Goal: Transaction & Acquisition: Purchase product/service

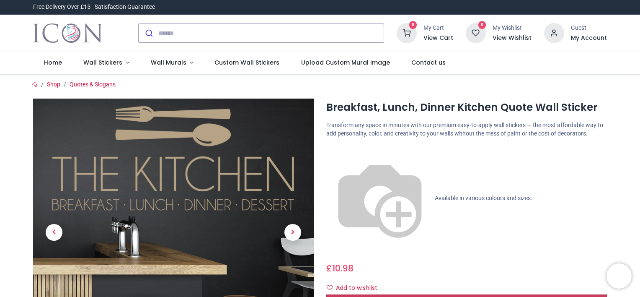
click at [447, 296] on span "Customise Now!" at bounding box center [466, 301] width 47 height 8
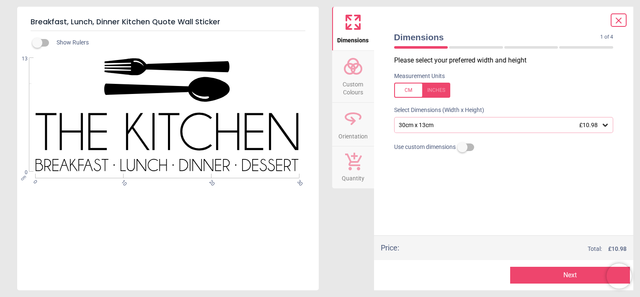
click at [563, 272] on button "Next" at bounding box center [570, 274] width 120 height 17
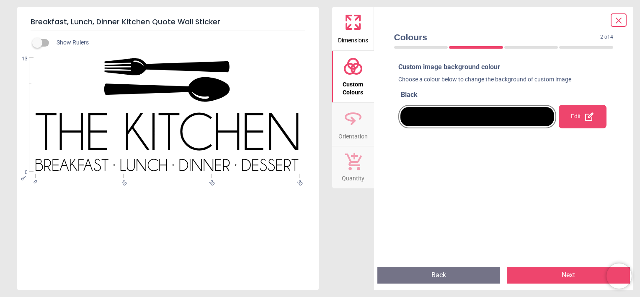
click at [573, 115] on div "Edit" at bounding box center [582, 116] width 47 height 23
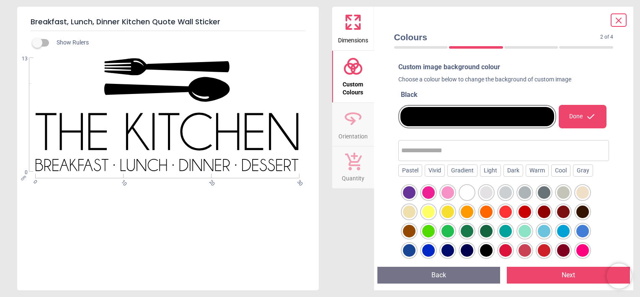
click at [619, 18] on icon at bounding box center [619, 21] width 10 height 10
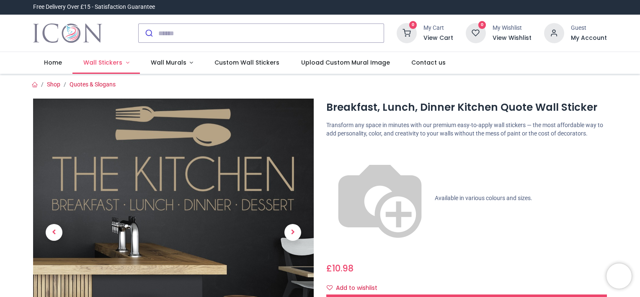
click at [108, 65] on span "Wall Stickers" at bounding box center [102, 62] width 39 height 8
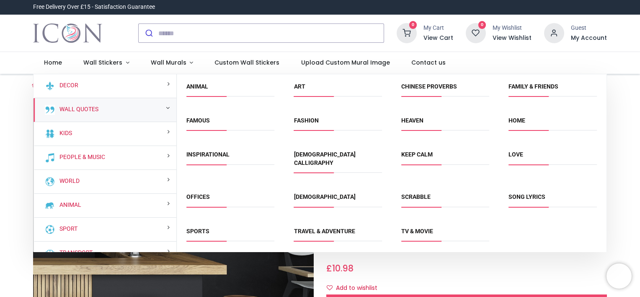
click at [209, 148] on div "Inspirational" at bounding box center [230, 163] width 107 height 42
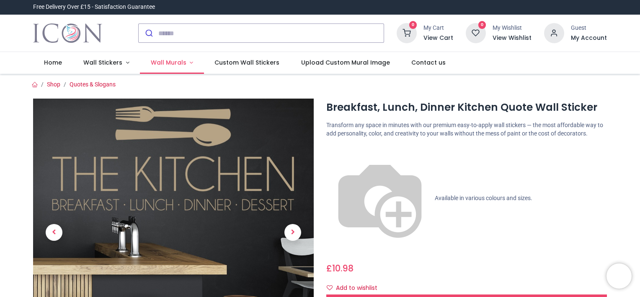
click at [172, 60] on span "Wall Murals" at bounding box center [169, 62] width 36 height 8
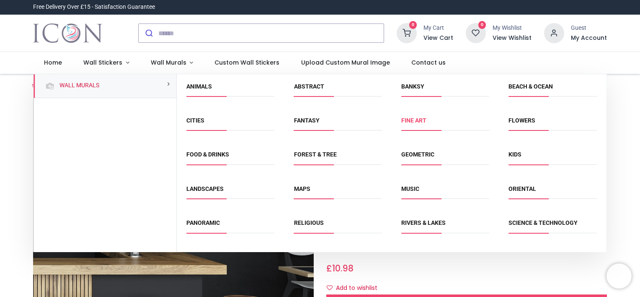
click at [414, 120] on link "Fine Art" at bounding box center [413, 120] width 25 height 7
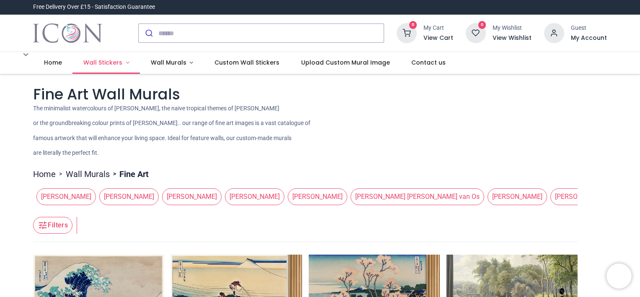
click at [111, 63] on span "Wall Stickers" at bounding box center [102, 62] width 39 height 8
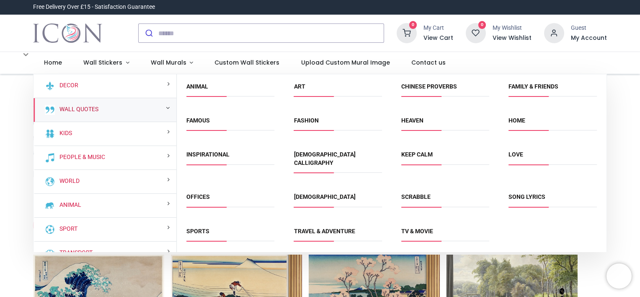
click at [88, 110] on link "Wall Quotes" at bounding box center [77, 109] width 42 height 8
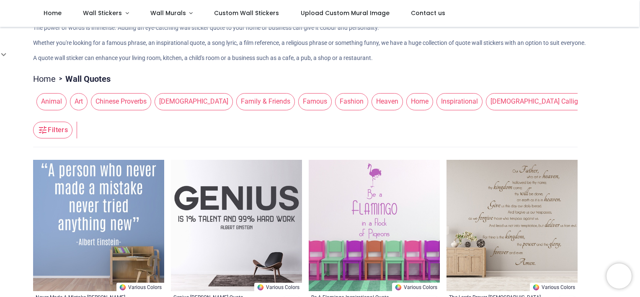
scroll to position [126, 0]
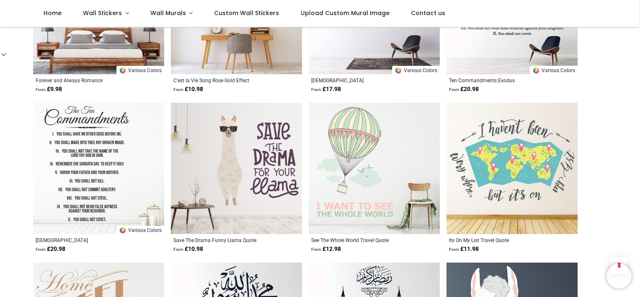
scroll to position [2011, 0]
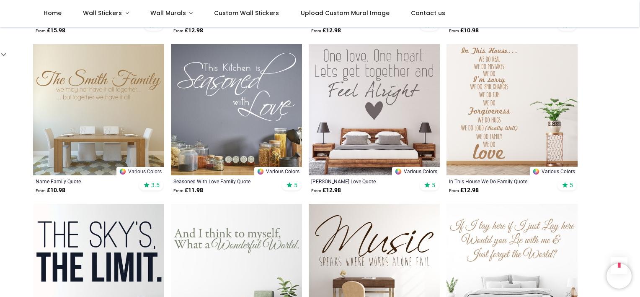
scroll to position [3268, 0]
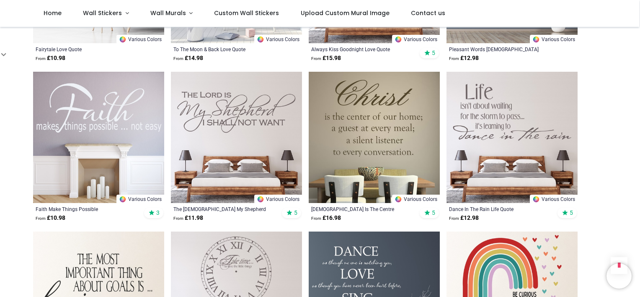
scroll to position [4273, 0]
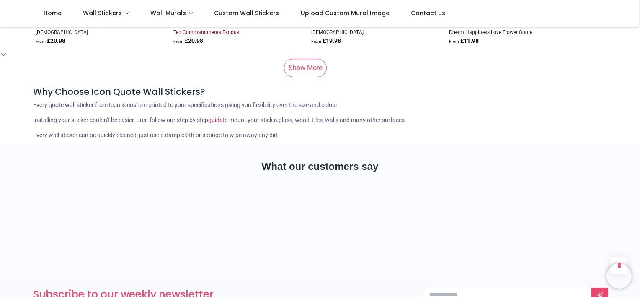
scroll to position [5656, 0]
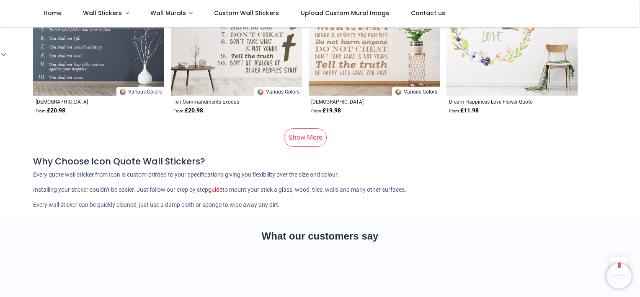
click at [305, 132] on link "Show More" at bounding box center [305, 137] width 43 height 18
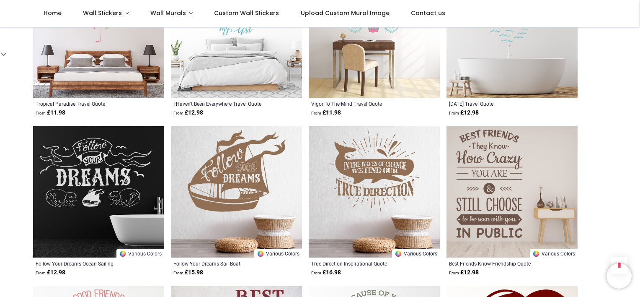
scroll to position [6619, 0]
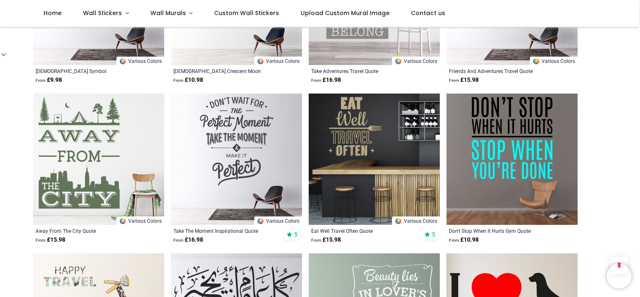
scroll to position [7289, 0]
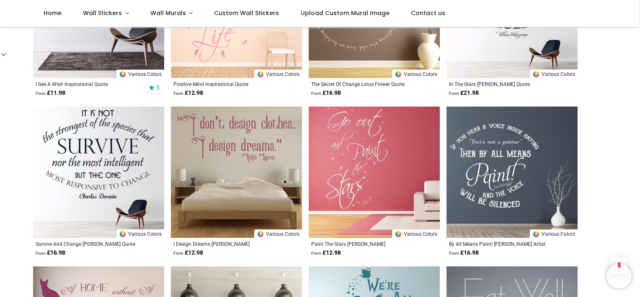
scroll to position [8714, 0]
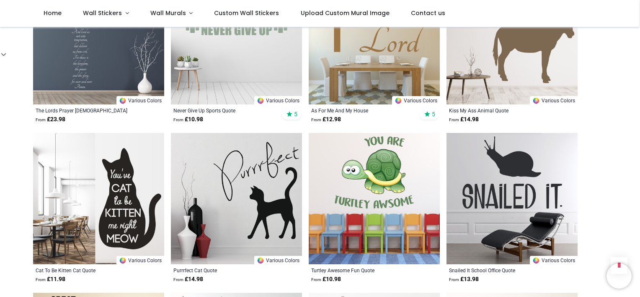
scroll to position [9803, 0]
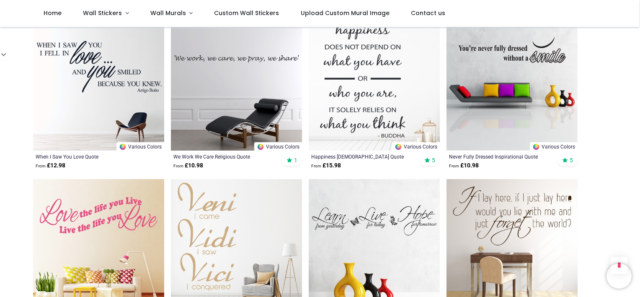
scroll to position [11102, 0]
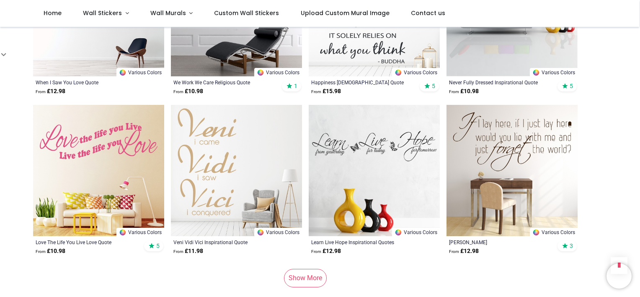
click at [301, 269] on link "Show More" at bounding box center [305, 278] width 43 height 18
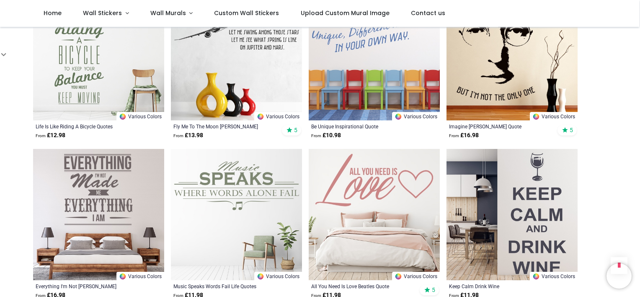
scroll to position [12023, 0]
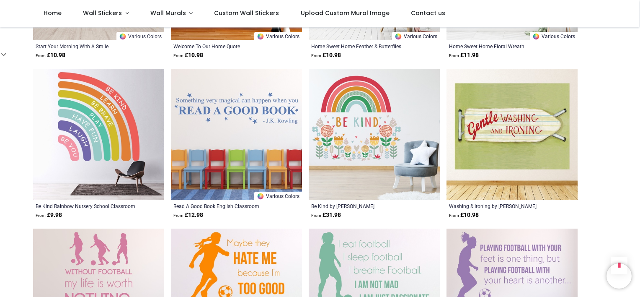
scroll to position [13280, 0]
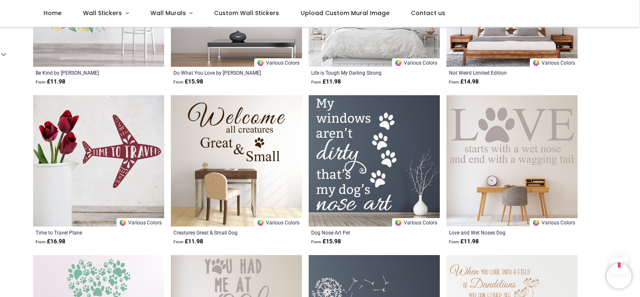
scroll to position [13950, 0]
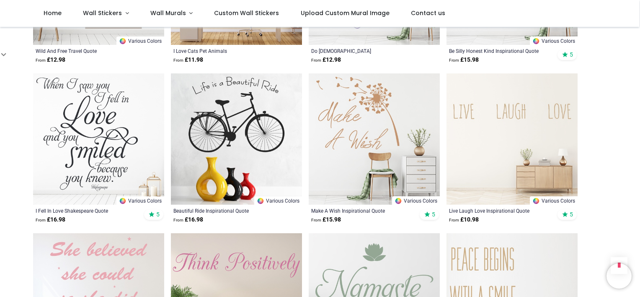
scroll to position [15291, 0]
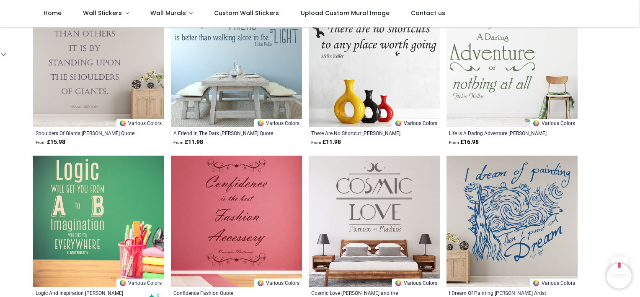
scroll to position [15584, 0]
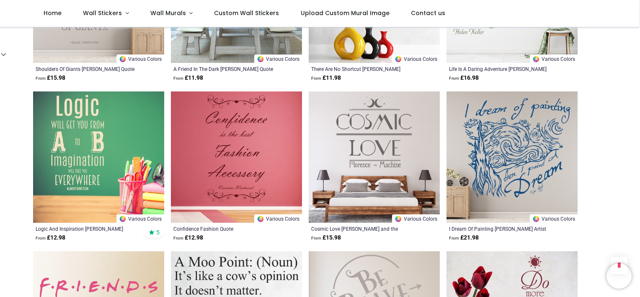
scroll to position [9790, 0]
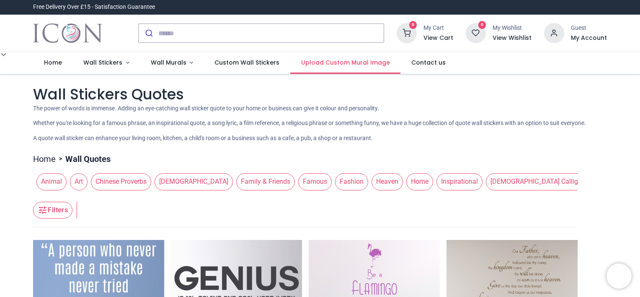
click at [334, 65] on span "Upload Custom Mural Image" at bounding box center [345, 62] width 89 height 8
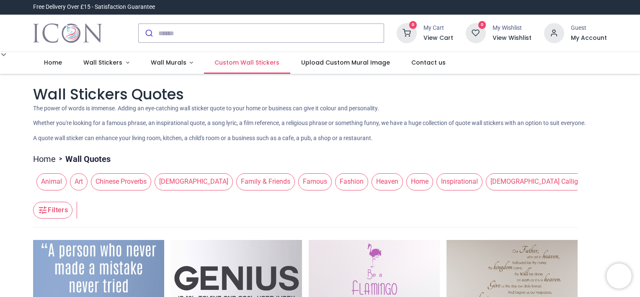
click at [230, 63] on span "Custom Wall Stickers" at bounding box center [246, 62] width 65 height 8
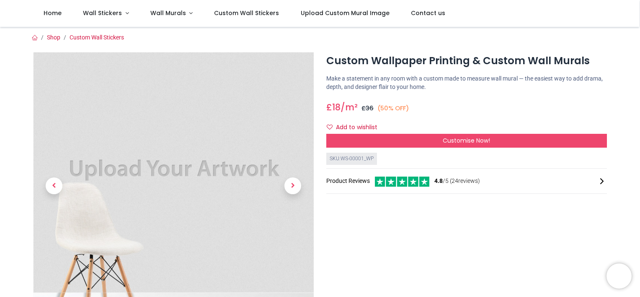
scroll to position [42, 0]
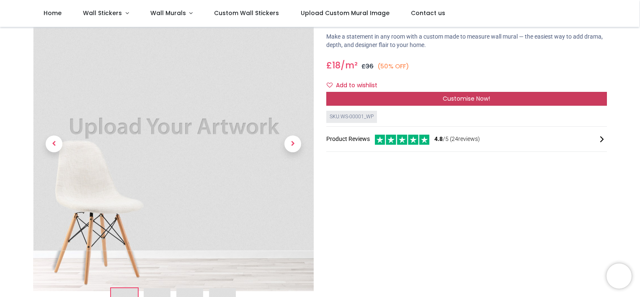
click at [429, 100] on div "Customise Now!" at bounding box center [466, 99] width 281 height 14
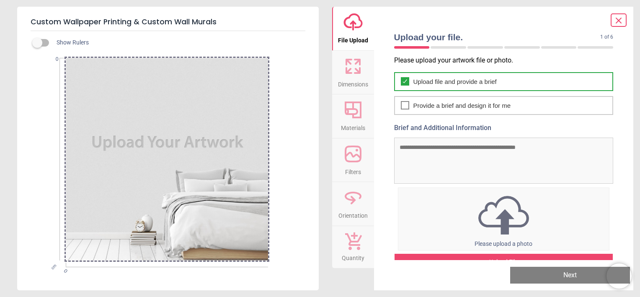
click at [449, 80] on span "Upload file and provide a brief" at bounding box center [454, 81] width 83 height 9
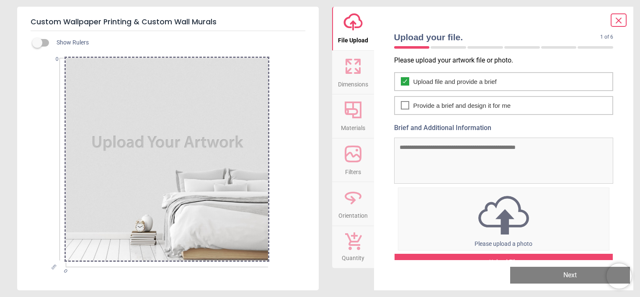
click at [507, 225] on img at bounding box center [503, 215] width 211 height 44
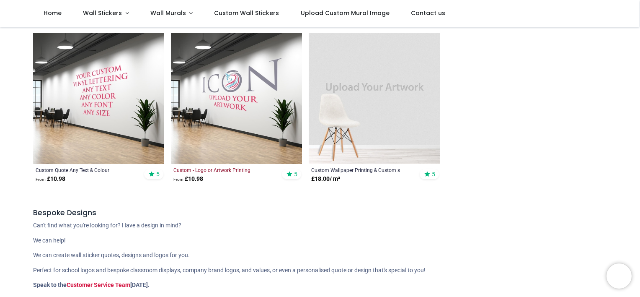
scroll to position [126, 0]
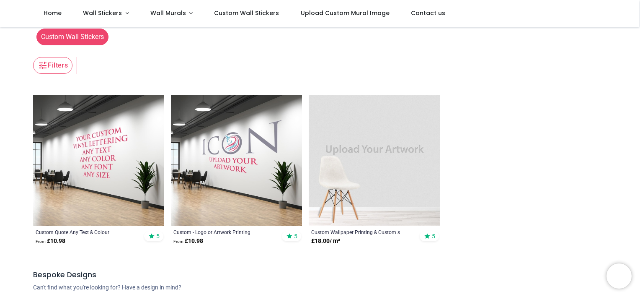
click at [90, 158] on img at bounding box center [98, 160] width 131 height 131
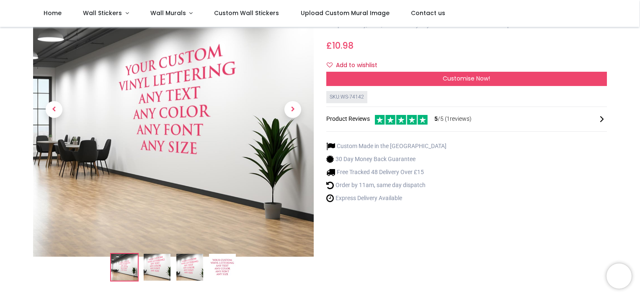
scroll to position [84, 0]
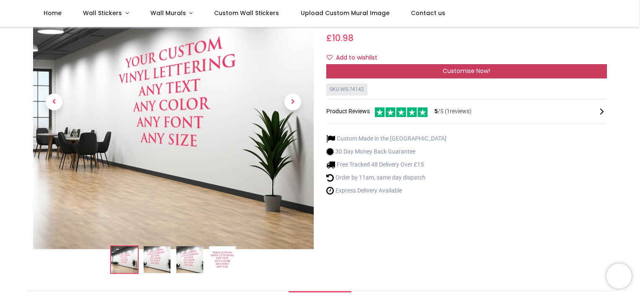
click at [447, 67] on span "Customise Now!" at bounding box center [466, 71] width 47 height 8
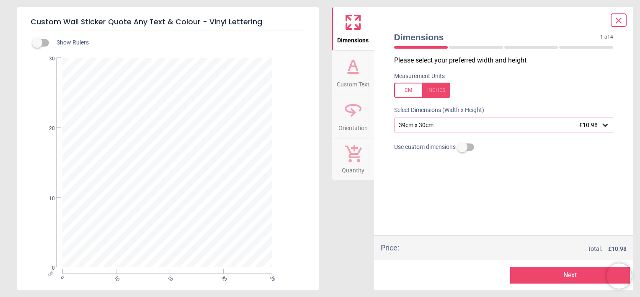
click at [607, 125] on icon at bounding box center [605, 125] width 5 height 3
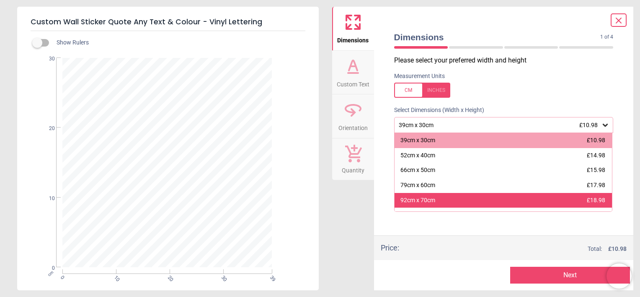
click at [437, 198] on div "92cm x 70cm £18.98" at bounding box center [504, 200] width 218 height 15
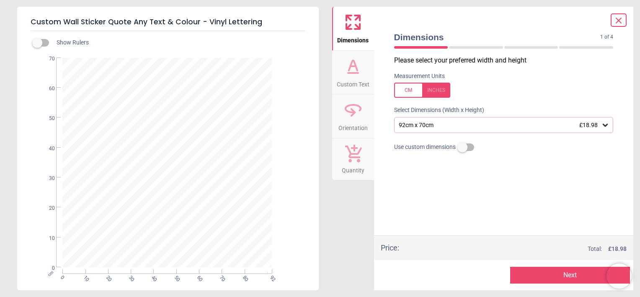
click at [558, 276] on button "Next" at bounding box center [570, 274] width 120 height 17
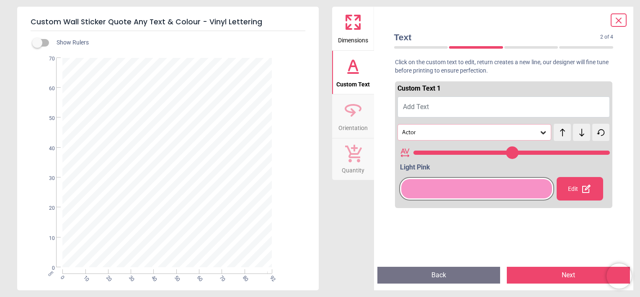
click at [439, 106] on button "Add Text" at bounding box center [504, 106] width 213 height 21
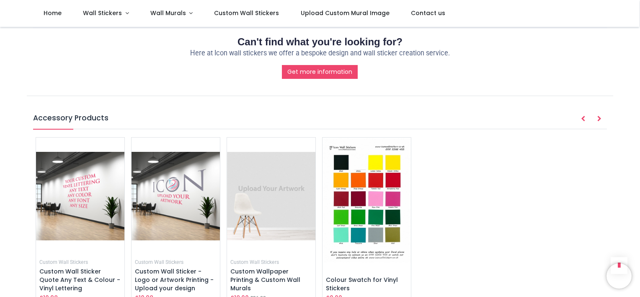
scroll to position [1005, 0]
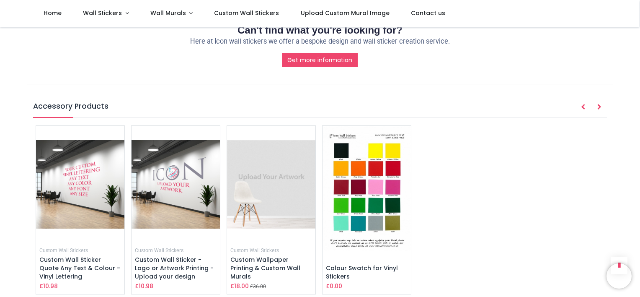
click at [253, 151] on img at bounding box center [271, 184] width 88 height 117
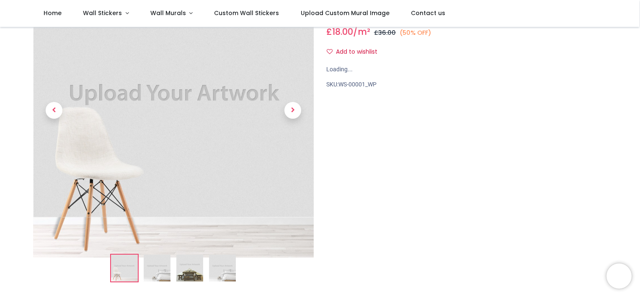
scroll to position [84, 0]
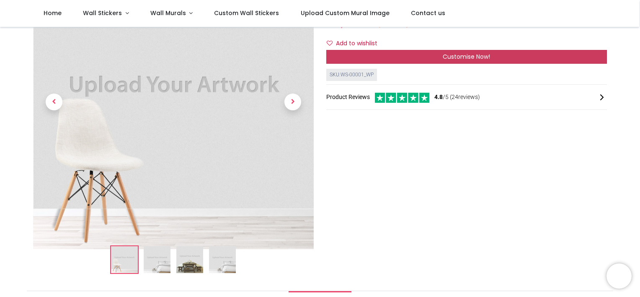
click at [454, 56] on span "Customise Now!" at bounding box center [466, 56] width 47 height 8
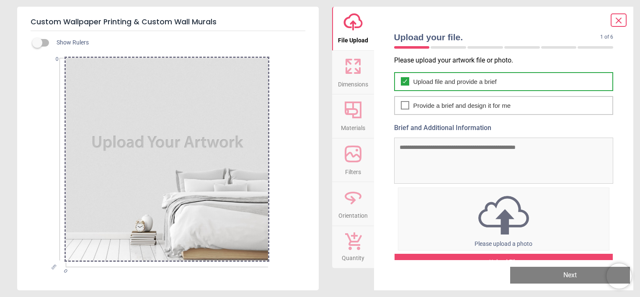
click at [476, 79] on span "Upload file and provide a brief" at bounding box center [454, 81] width 83 height 9
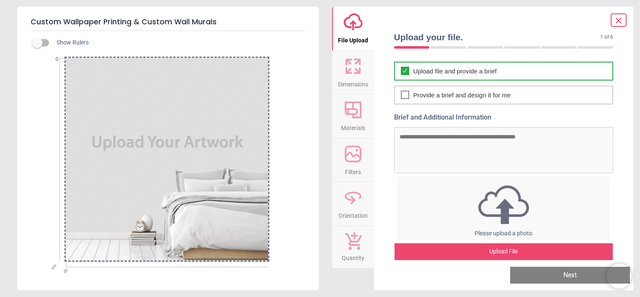
scroll to position [16, 0]
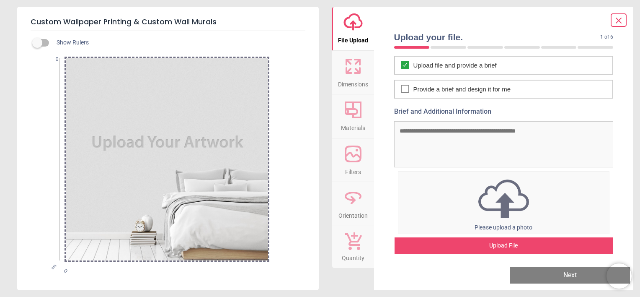
click at [501, 242] on div "Upload File" at bounding box center [504, 245] width 219 height 17
click at [514, 245] on div "Upload File" at bounding box center [504, 245] width 219 height 17
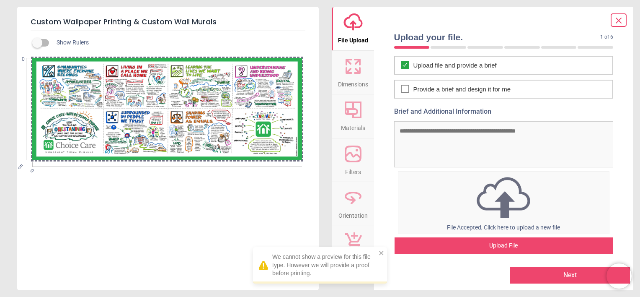
click at [92, 129] on div at bounding box center [167, 109] width 270 height 103
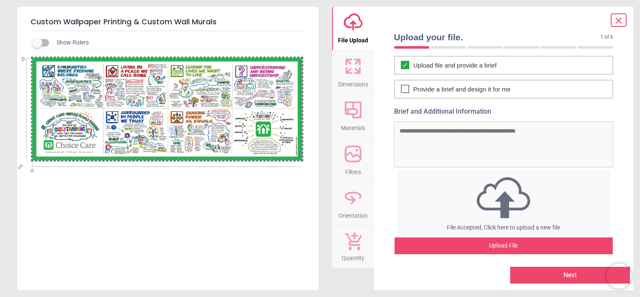
click at [557, 273] on button "Next" at bounding box center [570, 274] width 120 height 17
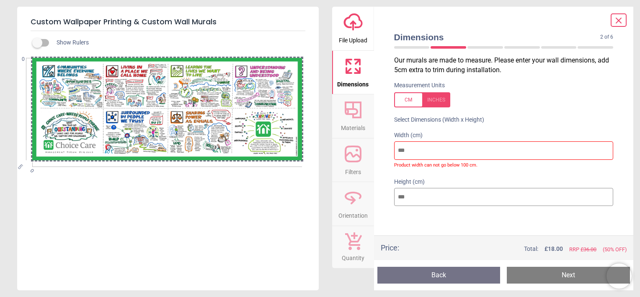
click at [562, 275] on button "Next" at bounding box center [568, 274] width 123 height 17
